Goal: Task Accomplishment & Management: Manage account settings

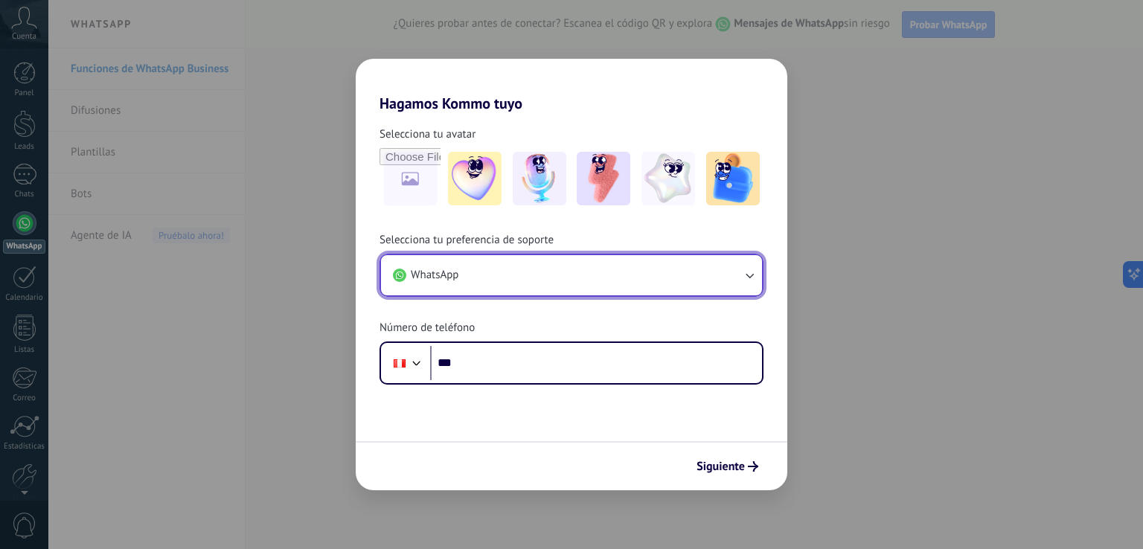
click at [525, 281] on button "WhatsApp" at bounding box center [571, 275] width 381 height 40
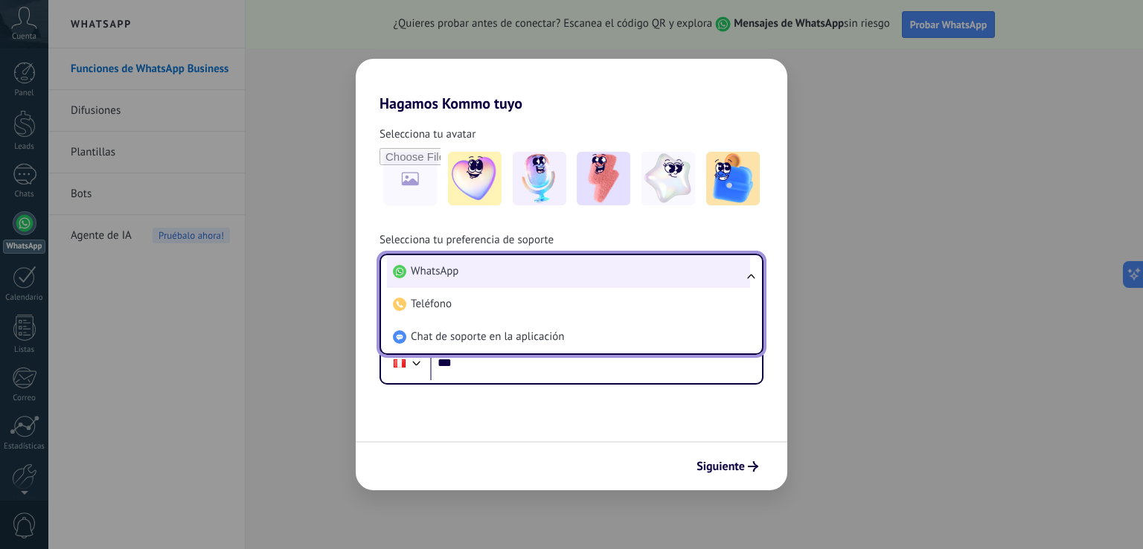
click at [491, 274] on li "WhatsApp" at bounding box center [568, 271] width 363 height 33
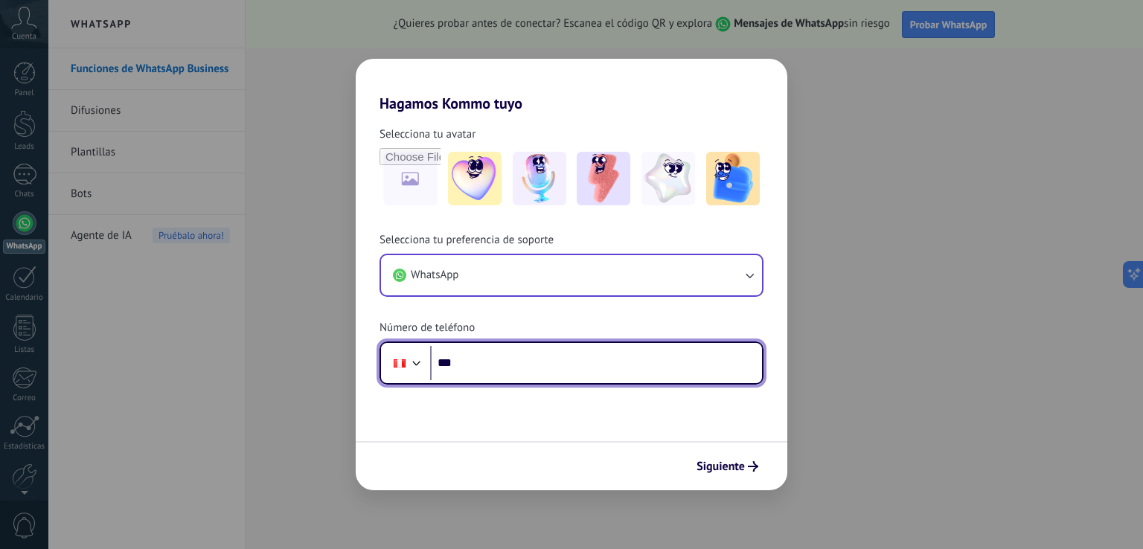
click at [503, 371] on input "***" at bounding box center [596, 363] width 332 height 34
type input "**********"
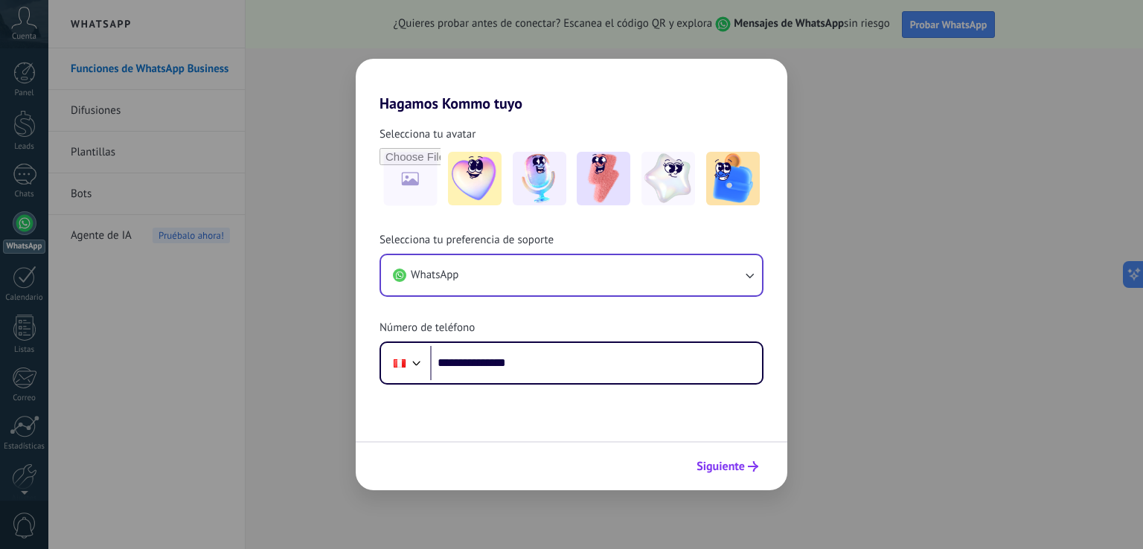
click at [732, 464] on span "Siguiente" at bounding box center [721, 466] width 48 height 10
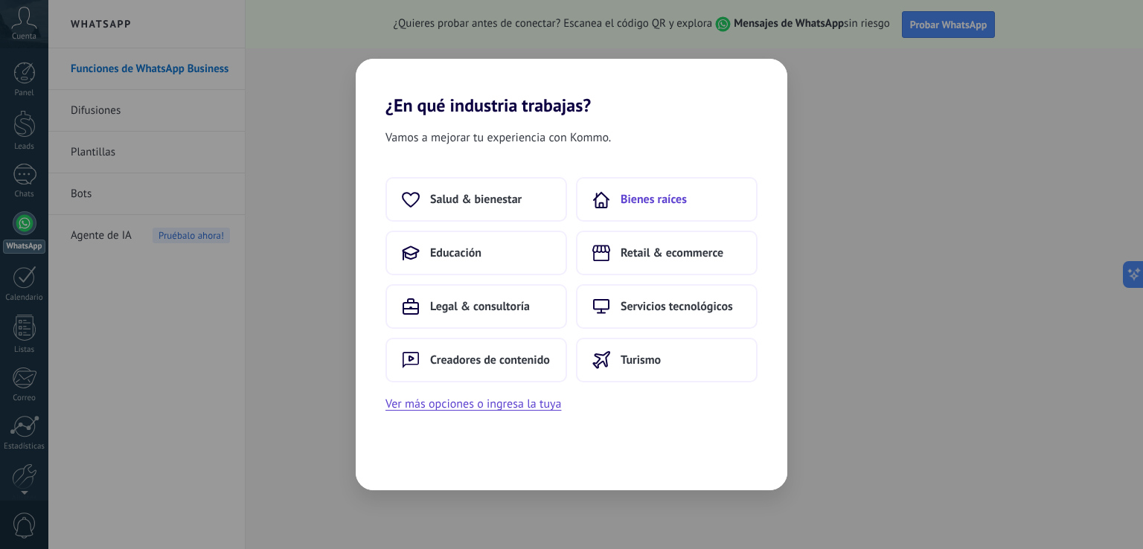
click at [647, 203] on span "Bienes raíces" at bounding box center [654, 199] width 66 height 15
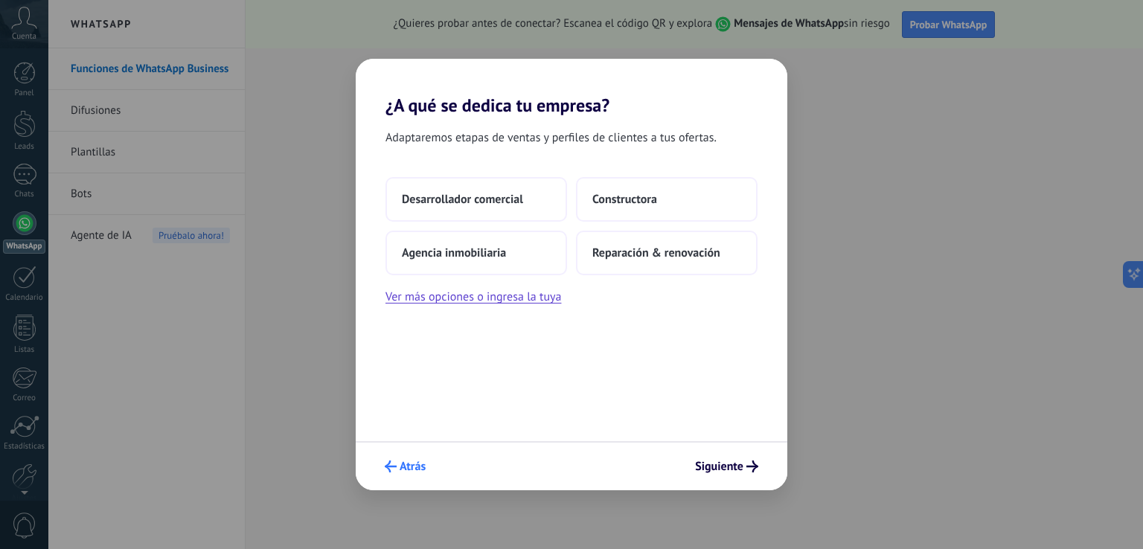
click at [384, 465] on button "Atrás" at bounding box center [405, 466] width 54 height 25
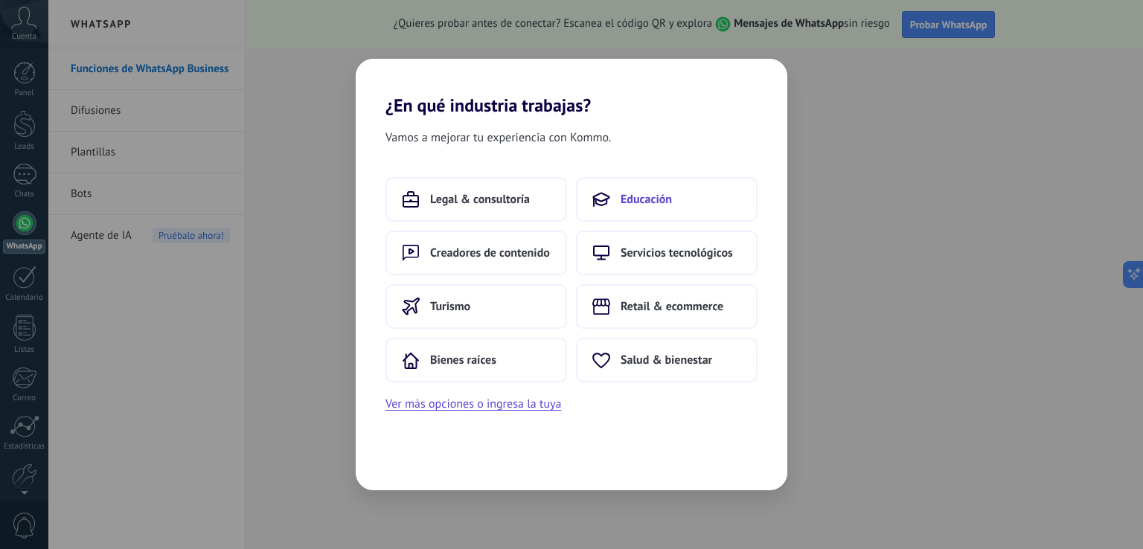
click at [641, 202] on span "Educación" at bounding box center [646, 199] width 51 height 15
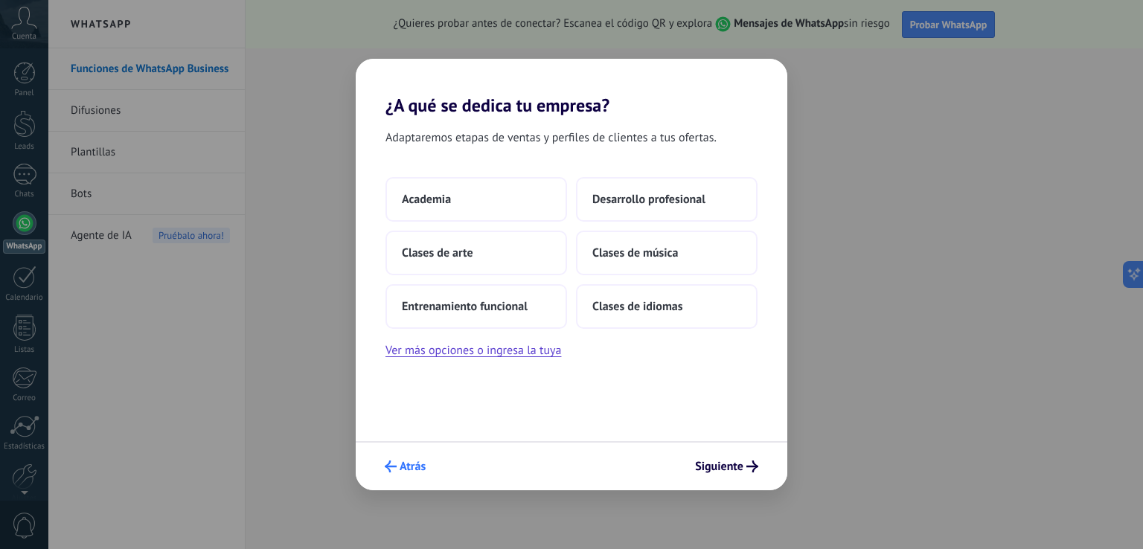
click at [405, 455] on button "Atrás" at bounding box center [405, 466] width 54 height 25
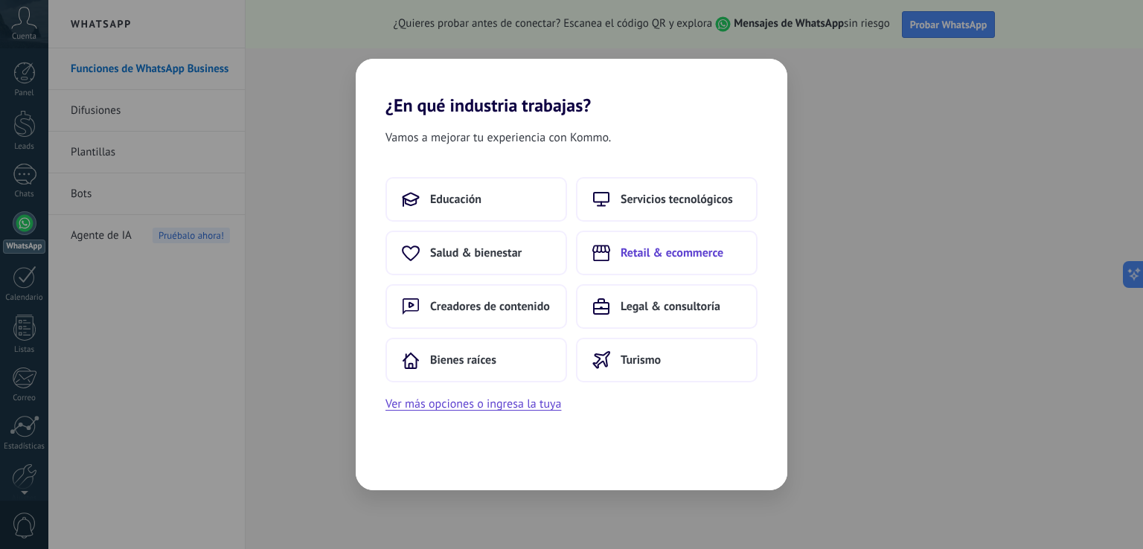
click at [618, 257] on button "Retail & ecommerce" at bounding box center [667, 253] width 182 height 45
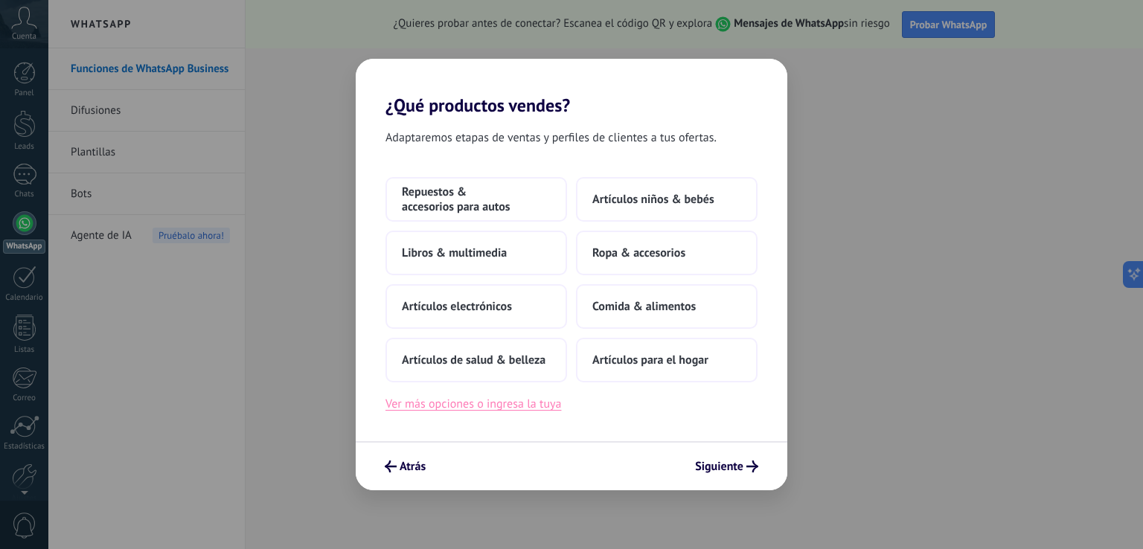
click at [467, 409] on button "Ver más opciones o ingresa la tuya" at bounding box center [473, 403] width 176 height 19
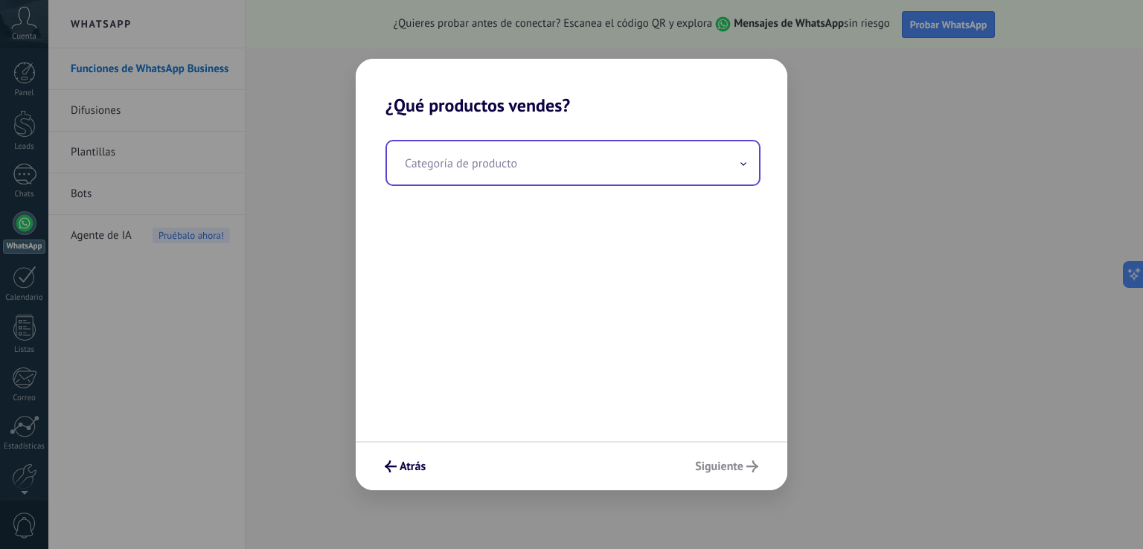
click at [475, 161] on input "text" at bounding box center [573, 162] width 372 height 43
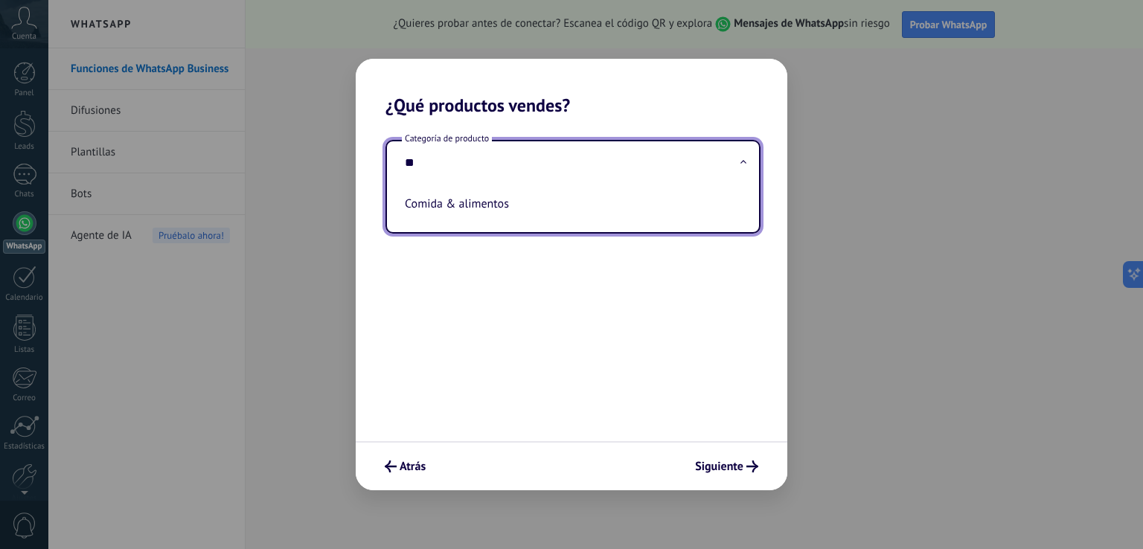
type input "*"
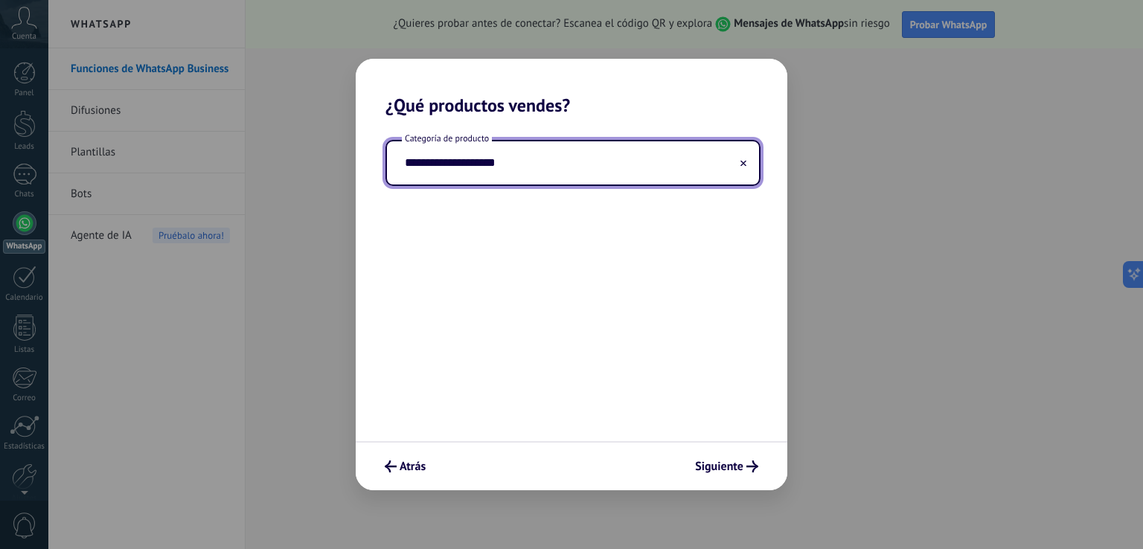
type input "**********"
click at [740, 476] on button "Siguiente" at bounding box center [726, 466] width 77 height 25
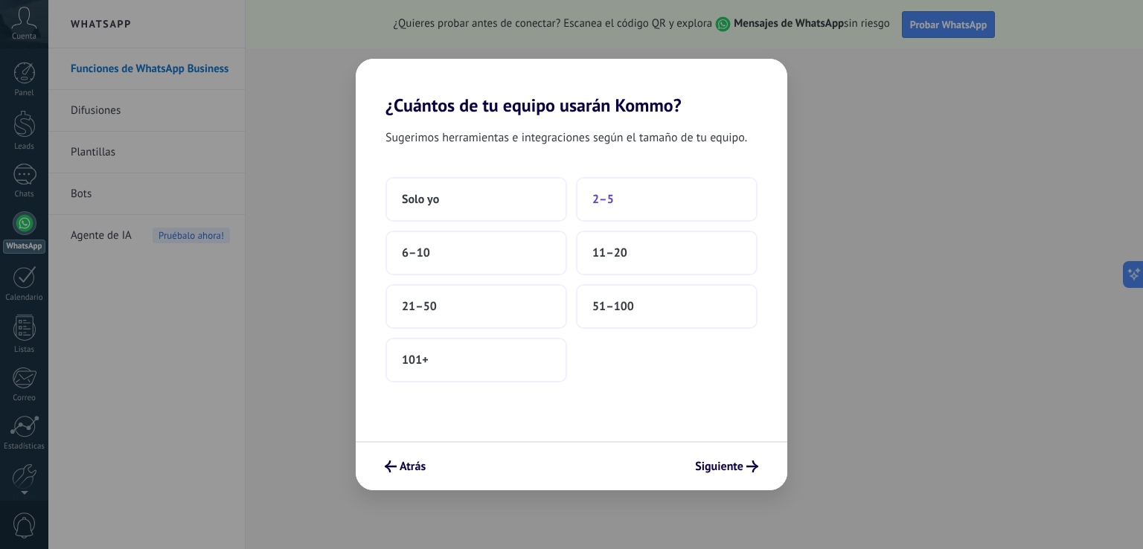
click at [613, 211] on button "2–5" at bounding box center [667, 199] width 182 height 45
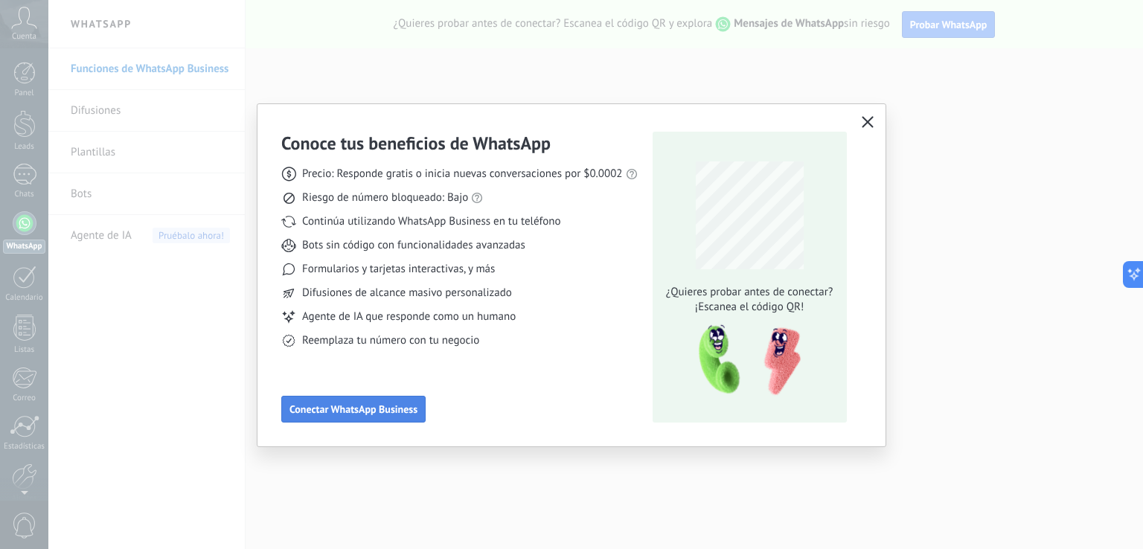
click at [390, 409] on span "Conectar WhatsApp Business" at bounding box center [353, 409] width 128 height 10
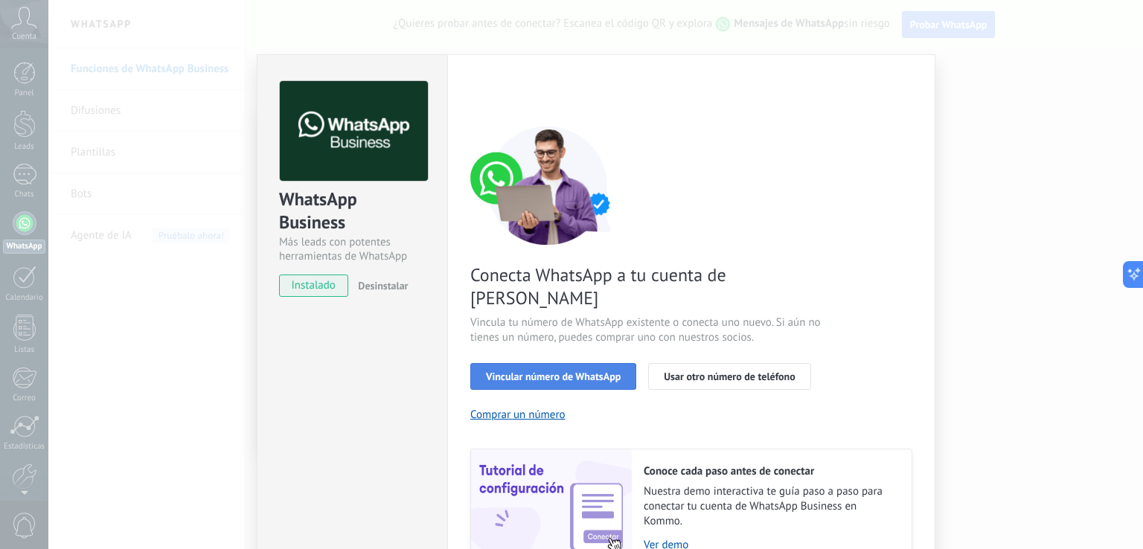
click at [531, 371] on span "Vincular número de WhatsApp" at bounding box center [553, 376] width 135 height 10
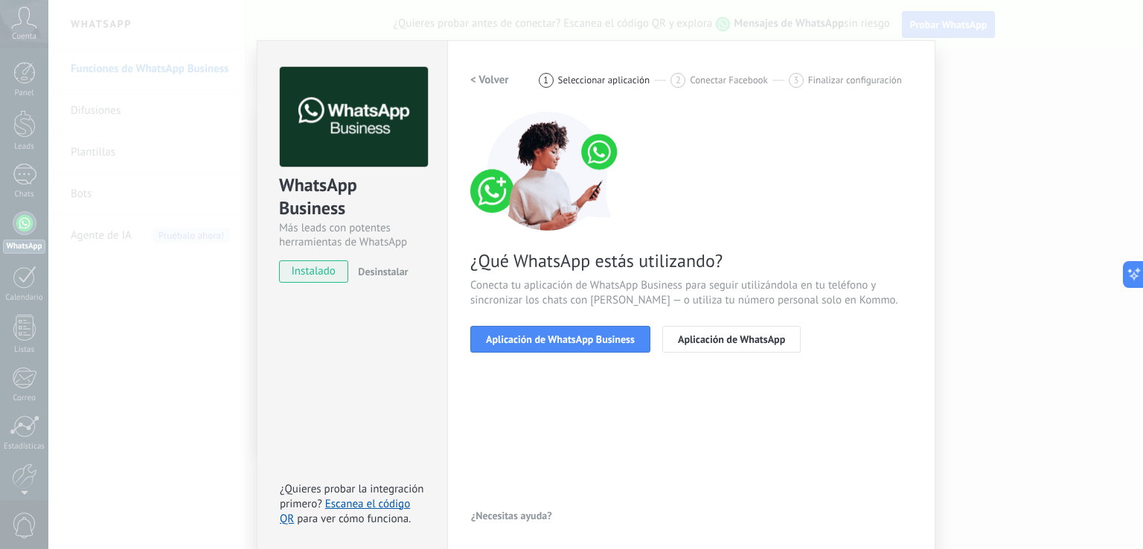
scroll to position [18, 0]
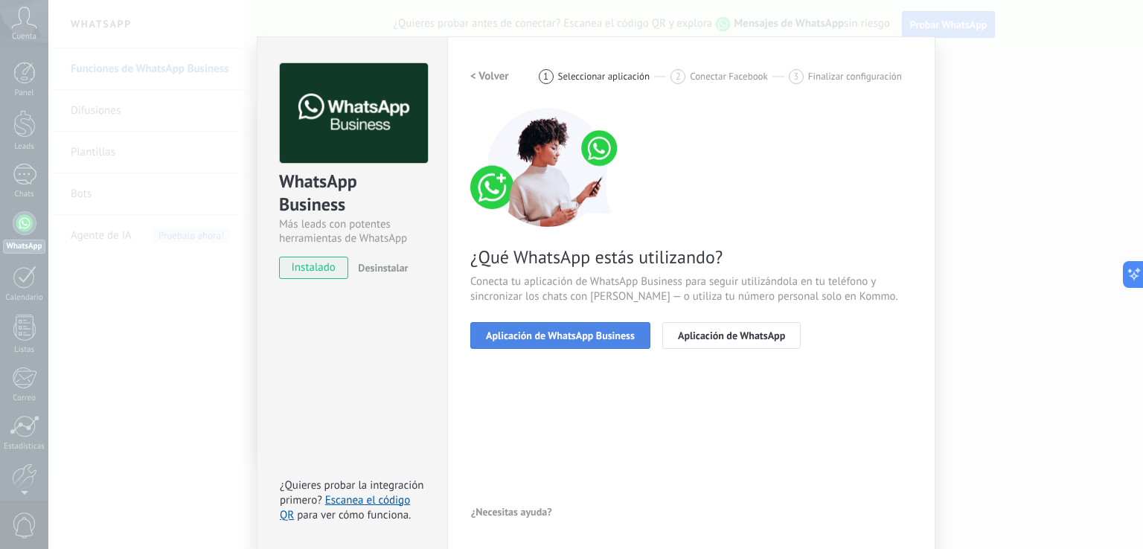
click at [565, 331] on span "Aplicación de WhatsApp Business" at bounding box center [560, 335] width 149 height 10
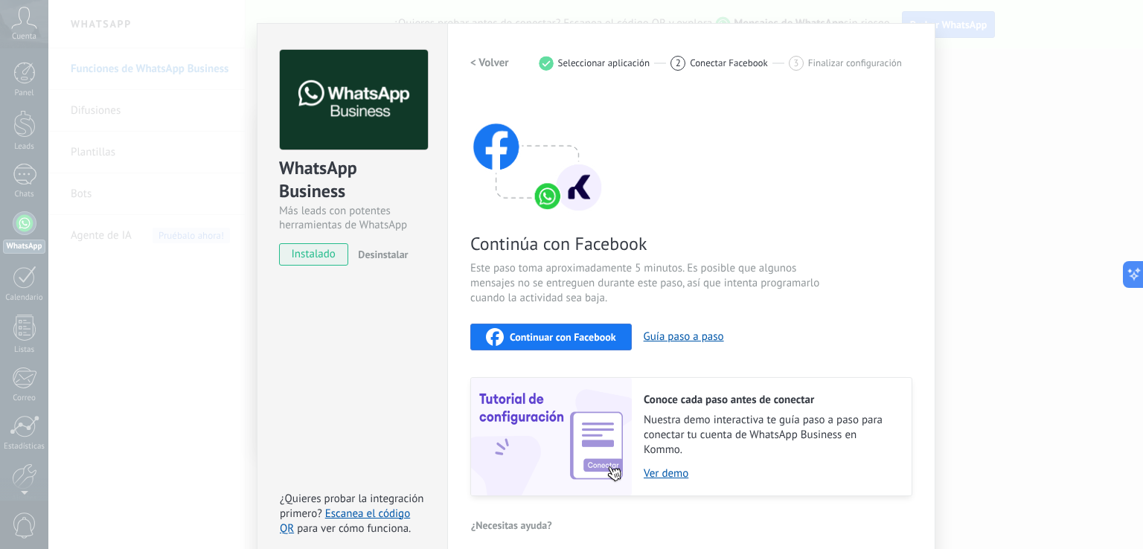
scroll to position [44, 0]
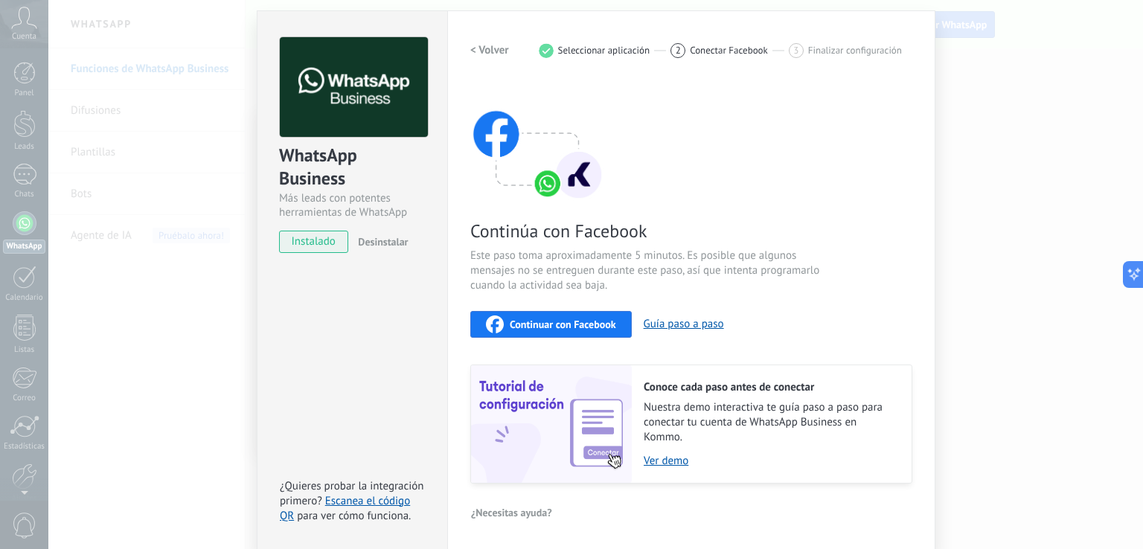
click at [568, 321] on span "Continuar con Facebook" at bounding box center [563, 324] width 106 height 10
click at [550, 325] on span "Continuar con Facebook" at bounding box center [563, 324] width 106 height 10
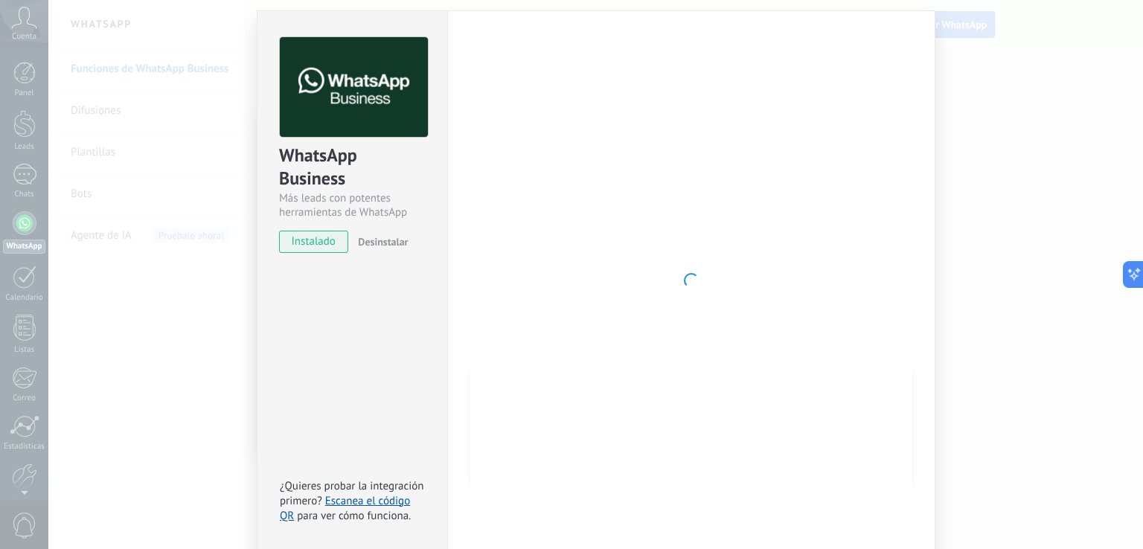
scroll to position [18, 0]
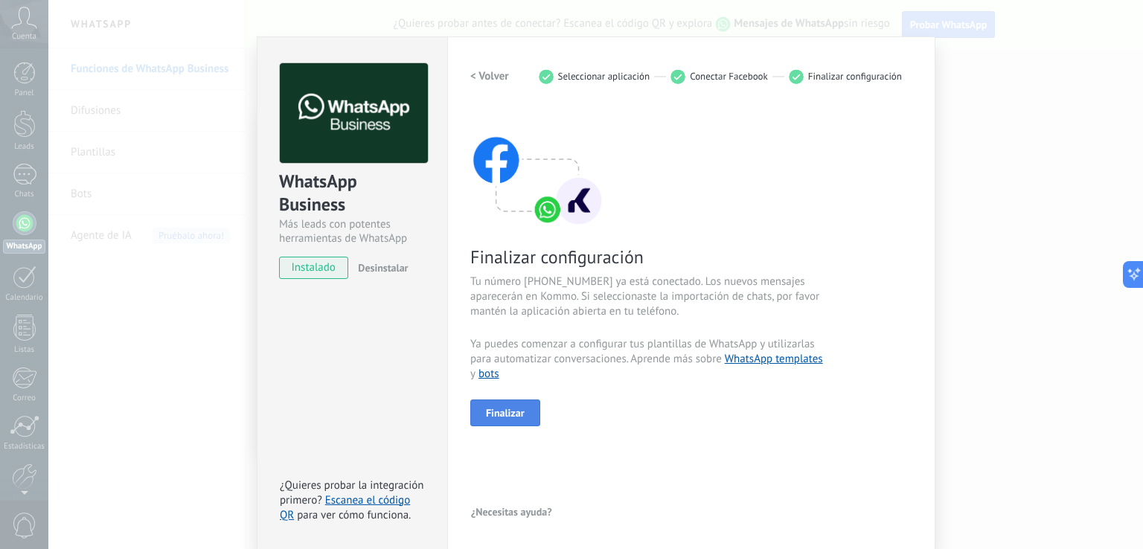
click at [513, 409] on span "Finalizar" at bounding box center [505, 413] width 39 height 10
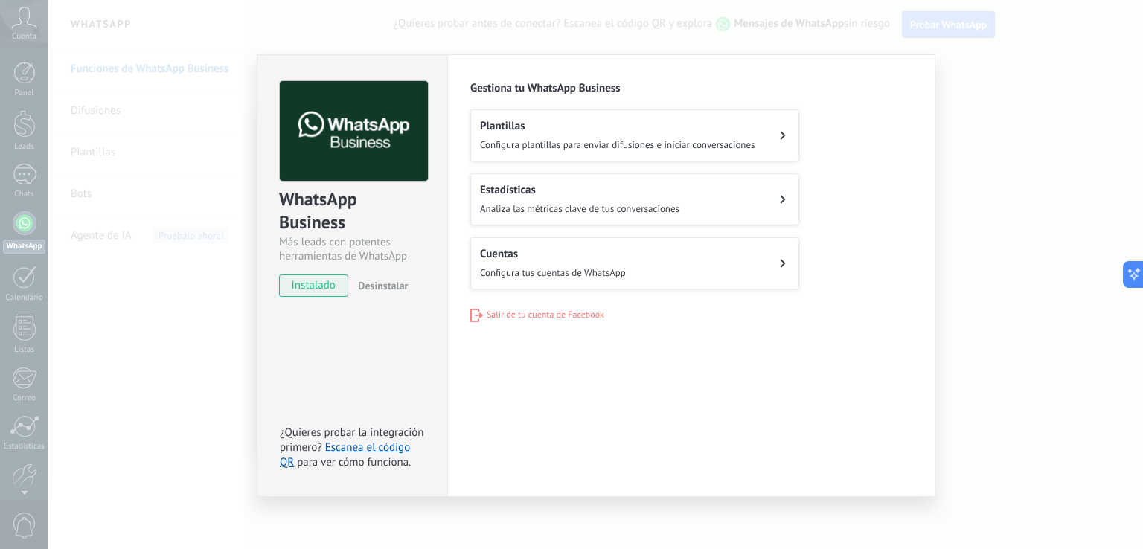
click at [665, 261] on button "Cuentas Configura tus cuentas de WhatsApp" at bounding box center [634, 263] width 329 height 52
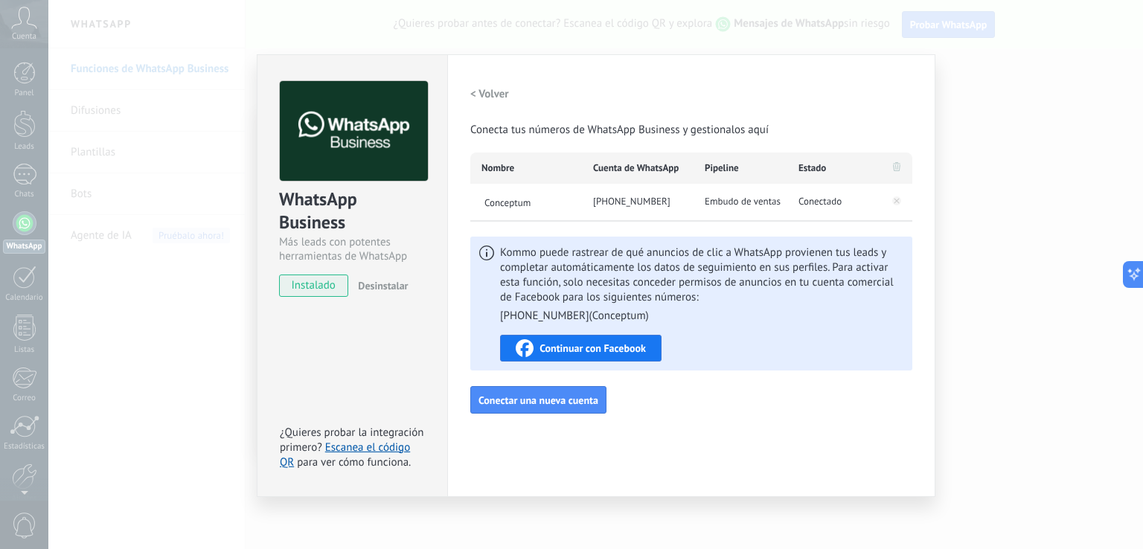
click at [1008, 137] on div "WhatsApp Business Más leads con potentes herramientas de WhatsApp instalado Des…" at bounding box center [595, 274] width 1095 height 549
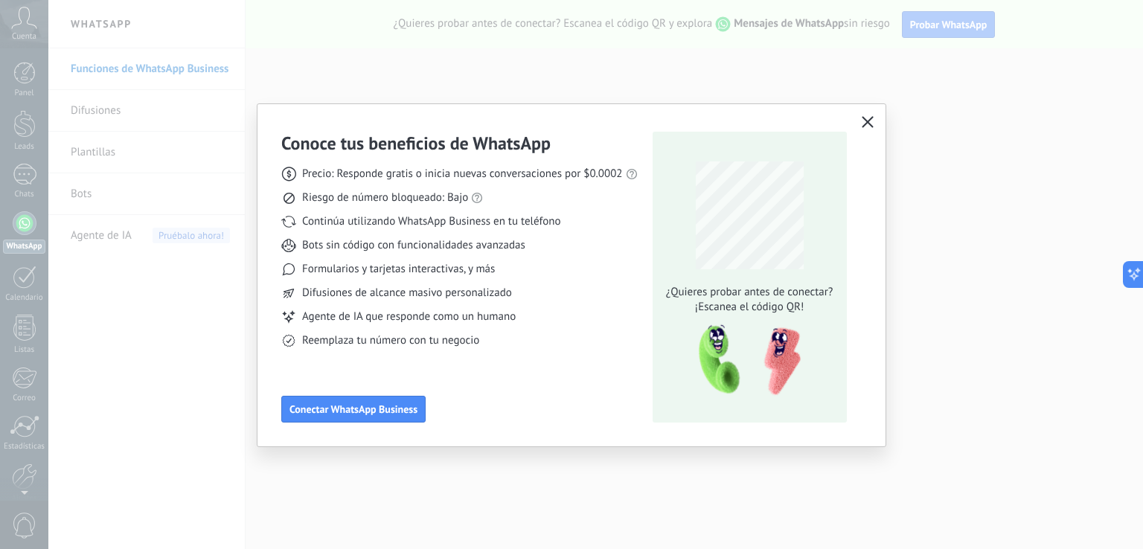
click at [637, 48] on div "Conoce tus beneficios de WhatsApp Precio: Responde gratis o inicia nuevas conve…" at bounding box center [571, 274] width 1143 height 549
click at [866, 126] on icon "button" at bounding box center [868, 122] width 12 height 12
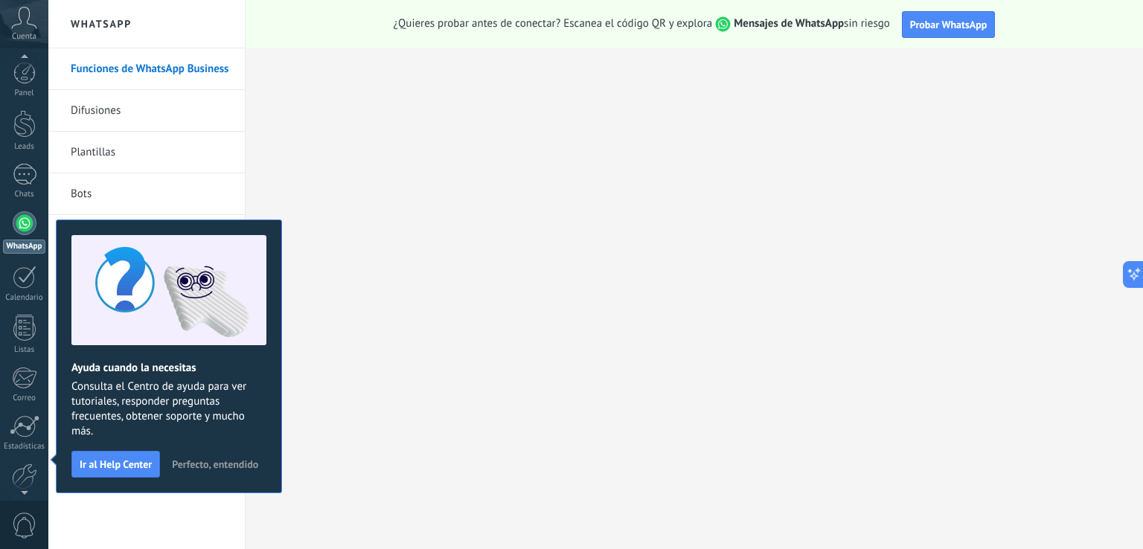
click at [22, 31] on div "Cuenta" at bounding box center [24, 24] width 48 height 48
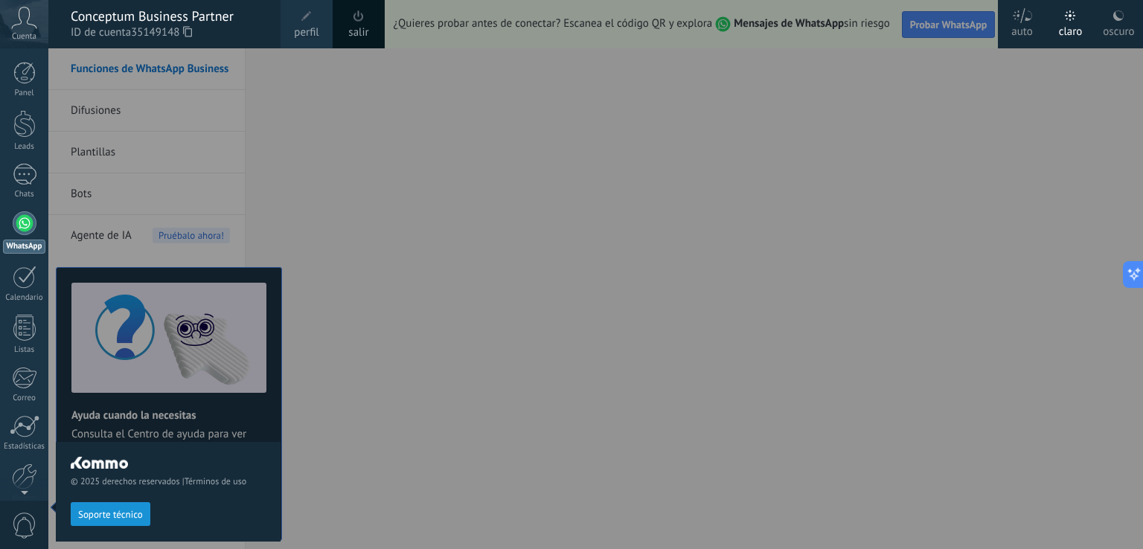
click at [304, 28] on span "perfil" at bounding box center [306, 33] width 25 height 16
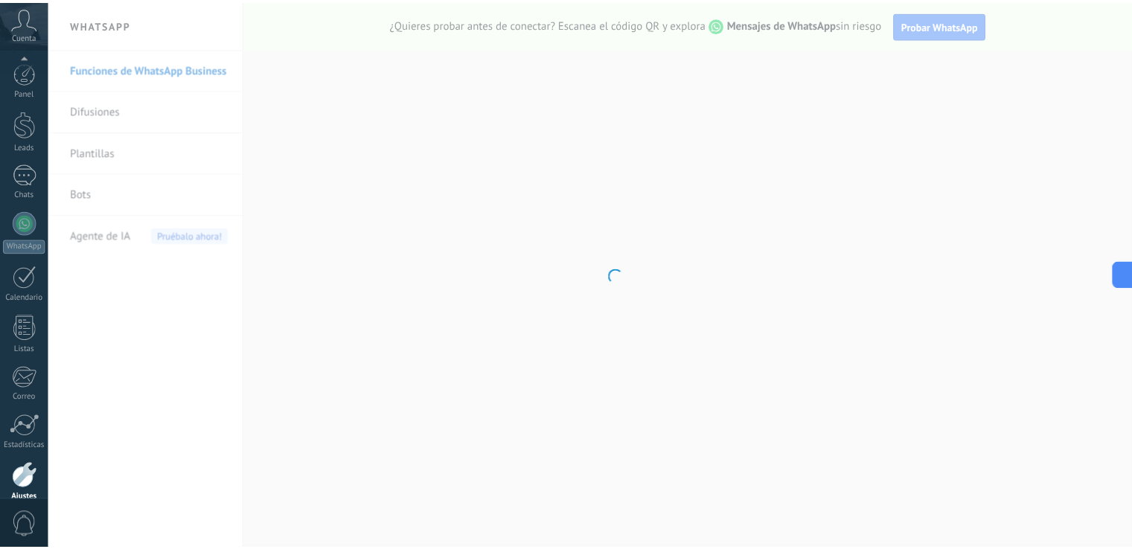
scroll to position [69, 0]
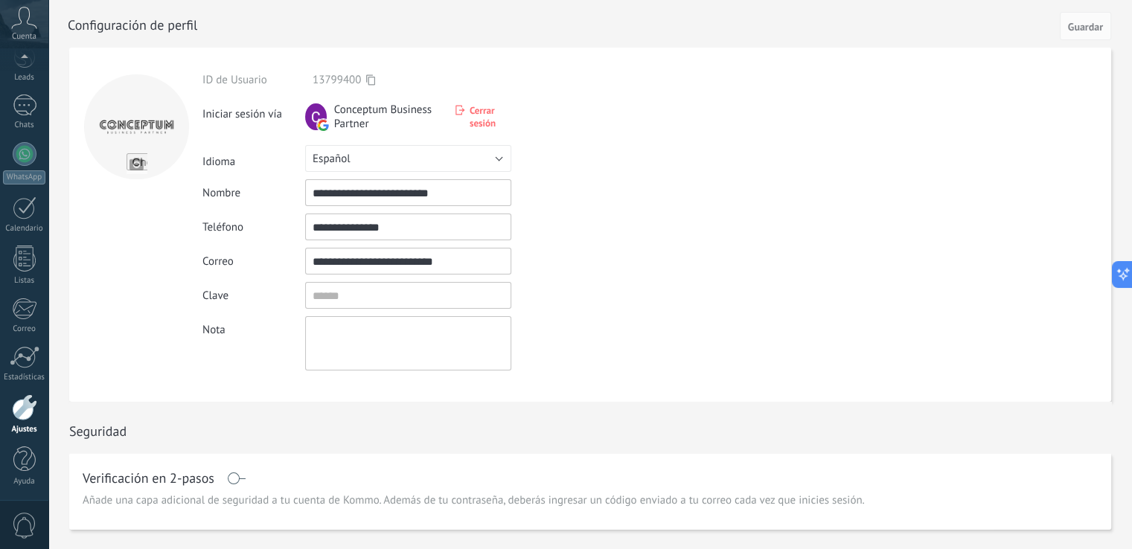
click at [137, 168] on input "file" at bounding box center [137, 163] width 21 height 21
type input "**********"
click at [335, 294] on input "textbox" at bounding box center [408, 295] width 206 height 27
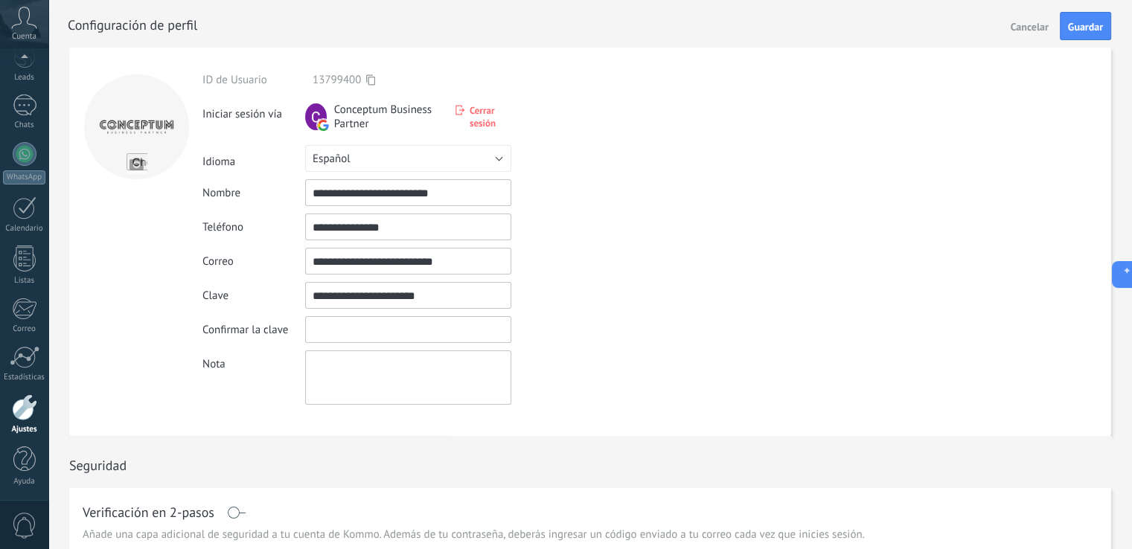
type input "**********"
click at [331, 341] on input "textbox" at bounding box center [408, 329] width 206 height 27
type input "**********"
click at [345, 367] on textarea at bounding box center [408, 378] width 206 height 54
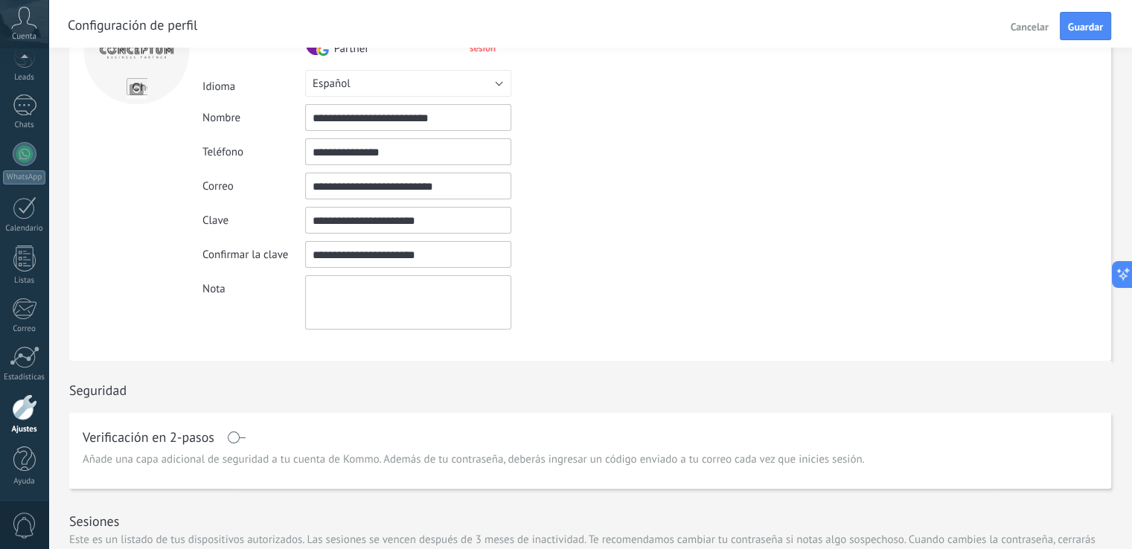
scroll to position [149, 0]
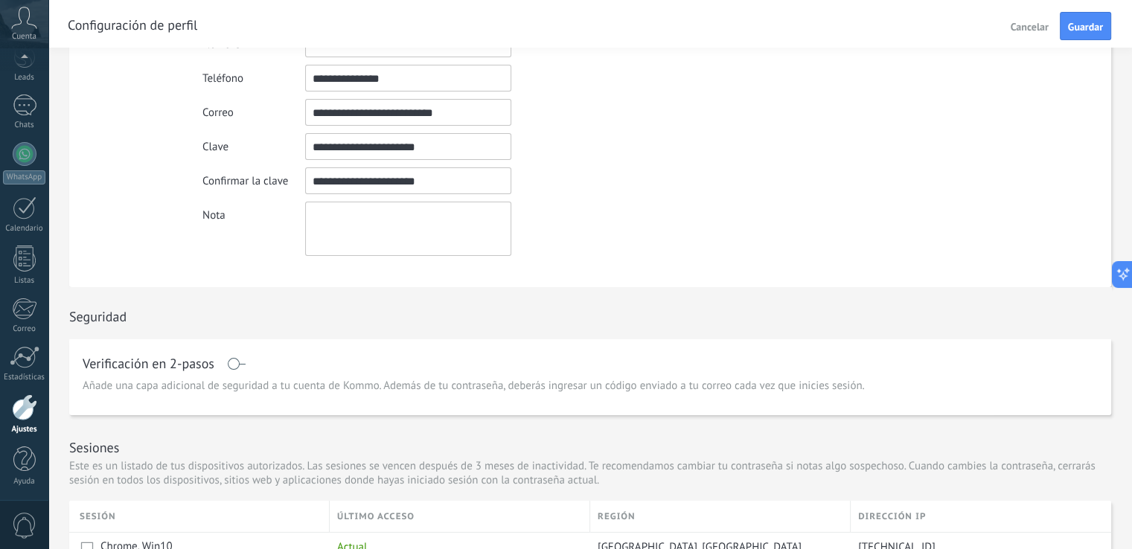
click at [237, 366] on span at bounding box center [236, 364] width 19 height 12
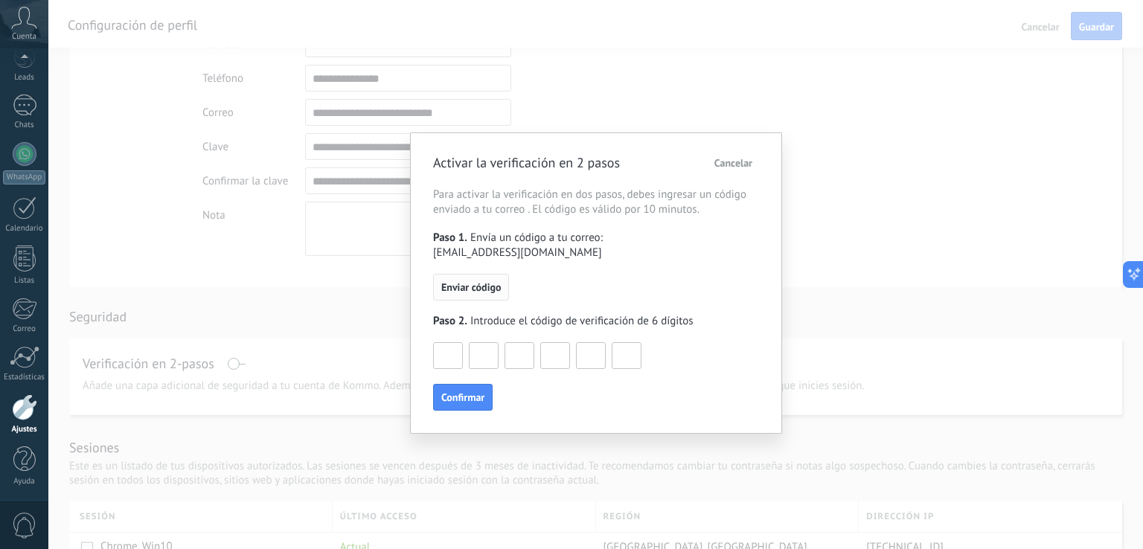
click at [473, 282] on span "Enviar código" at bounding box center [471, 287] width 60 height 10
click at [444, 344] on input at bounding box center [448, 355] width 28 height 24
type input "*"
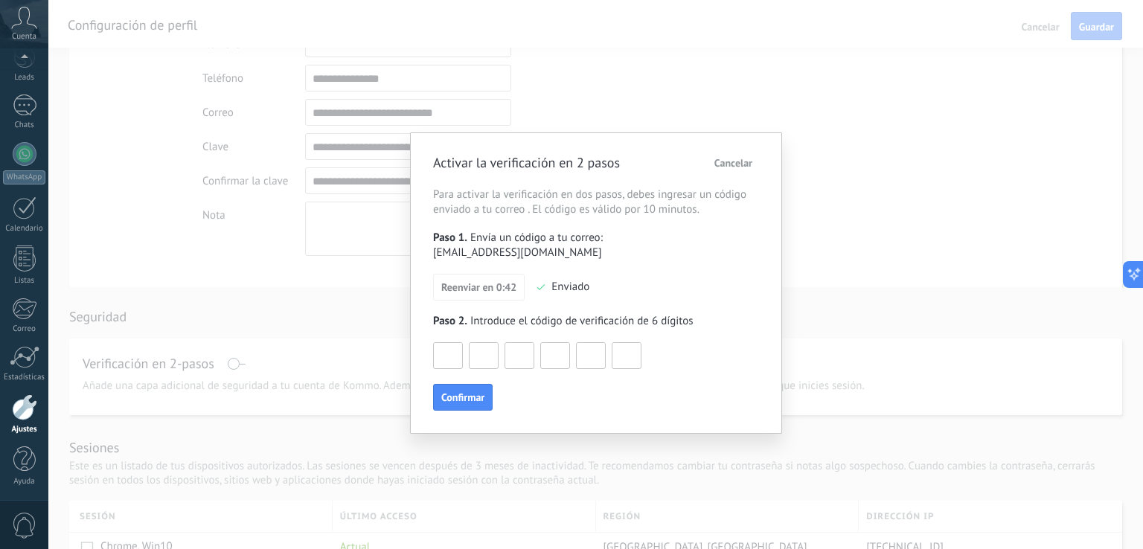
type input "*"
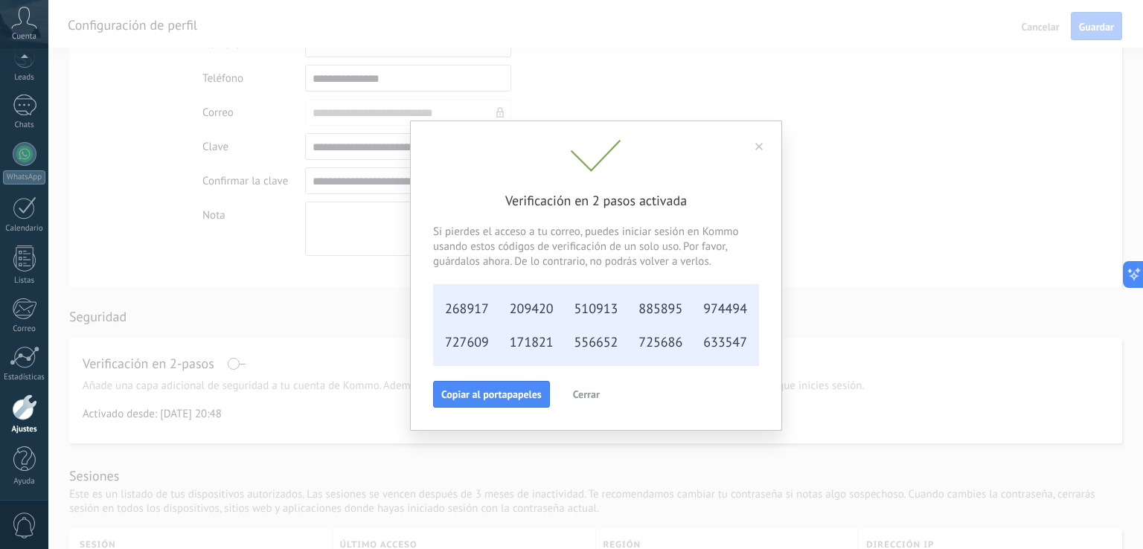
click at [760, 148] on use at bounding box center [758, 146] width 7 height 7
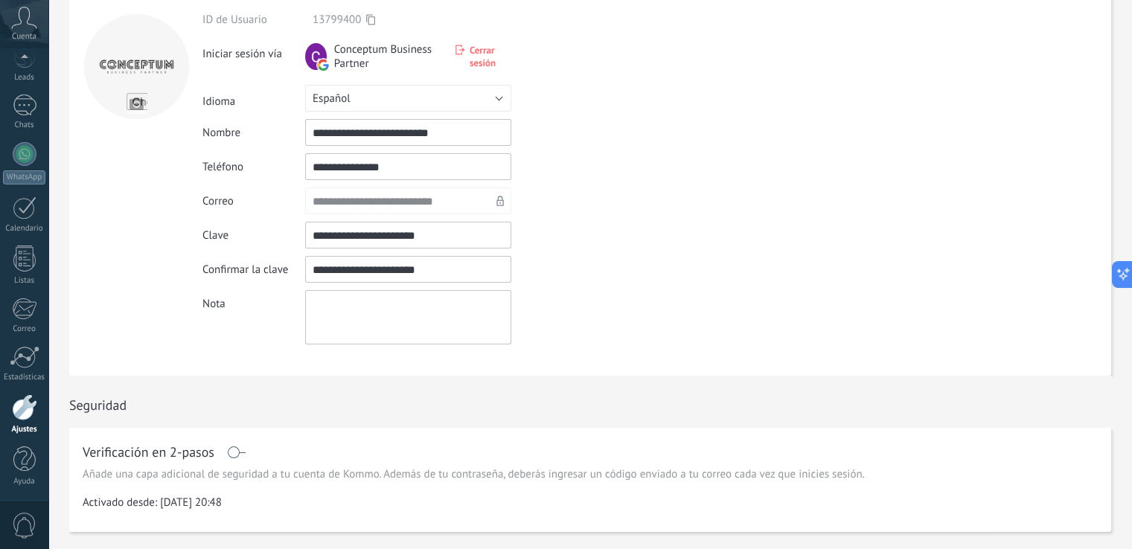
scroll to position [0, 0]
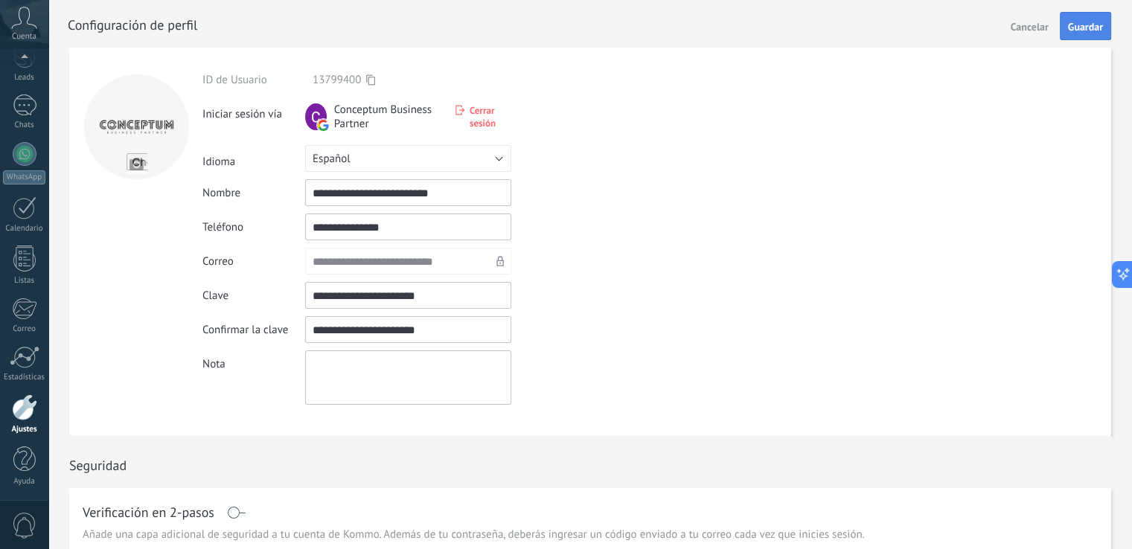
click at [1098, 19] on button "Guardar" at bounding box center [1085, 26] width 51 height 28
